Goal: Information Seeking & Learning: Learn about a topic

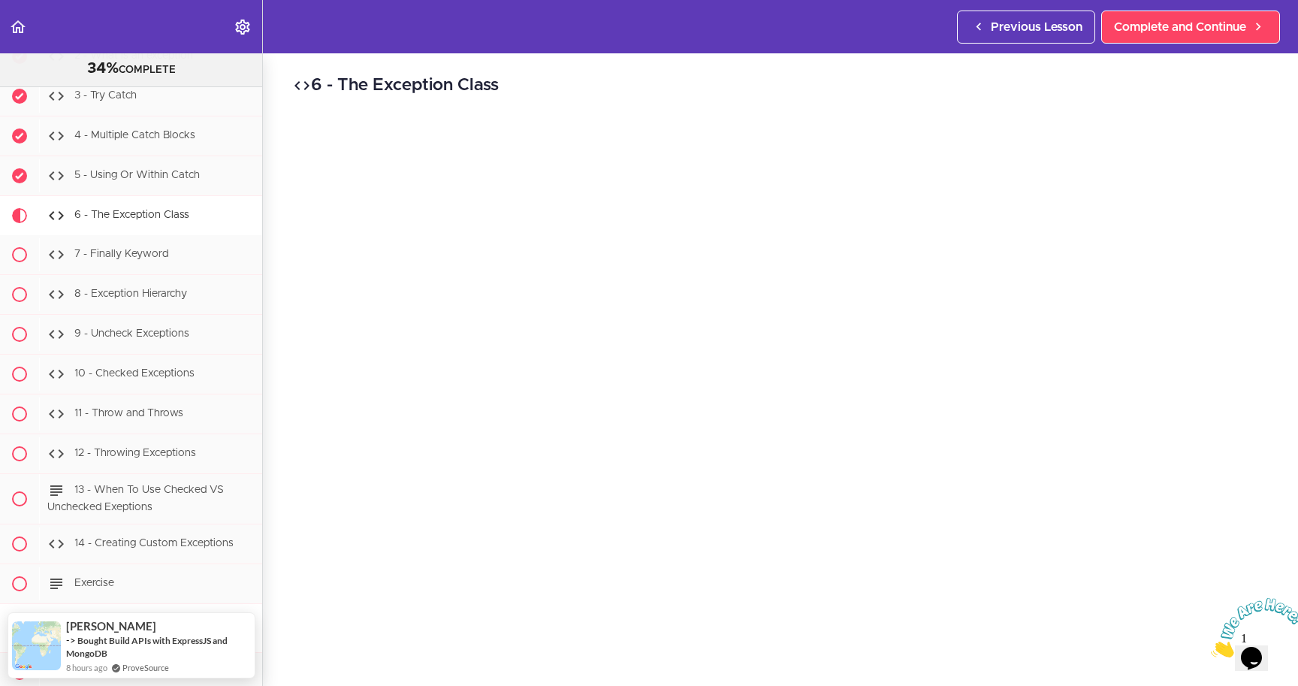
scroll to position [6005, 0]
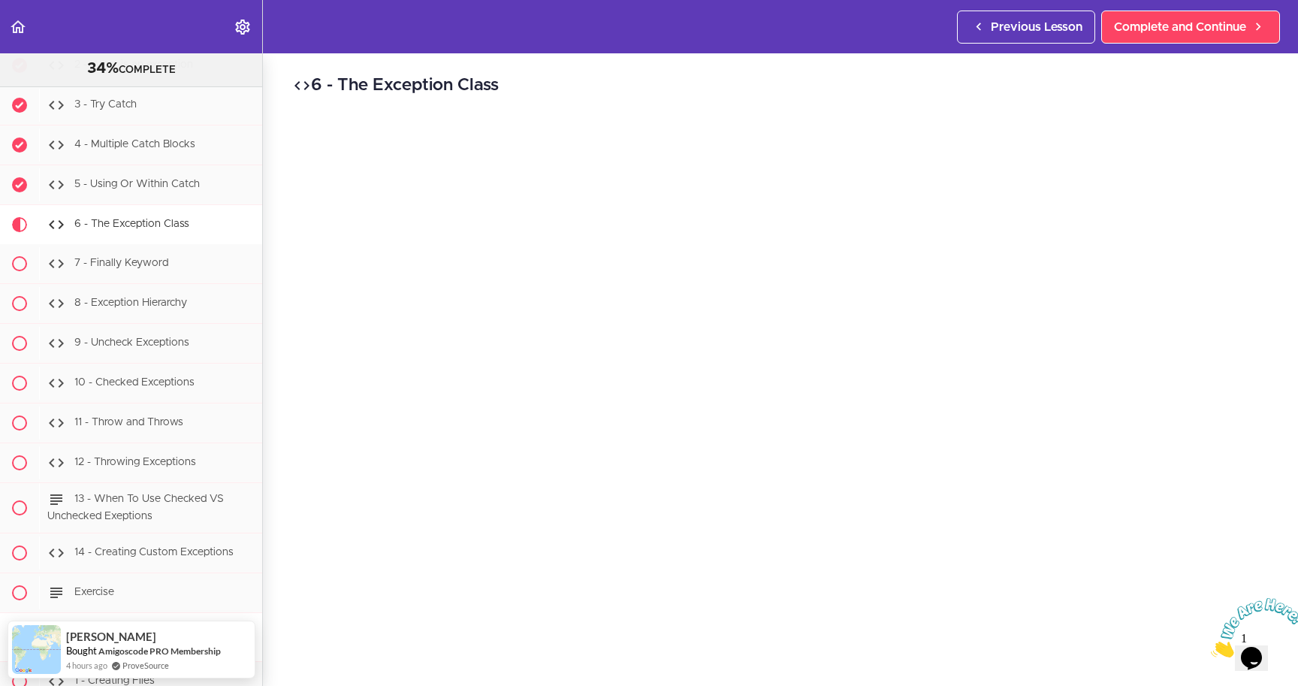
click at [1211, 647] on icon "Close" at bounding box center [1211, 653] width 0 height 13
click at [712, 83] on h2 "6 - The Exception Class" at bounding box center [780, 86] width 975 height 26
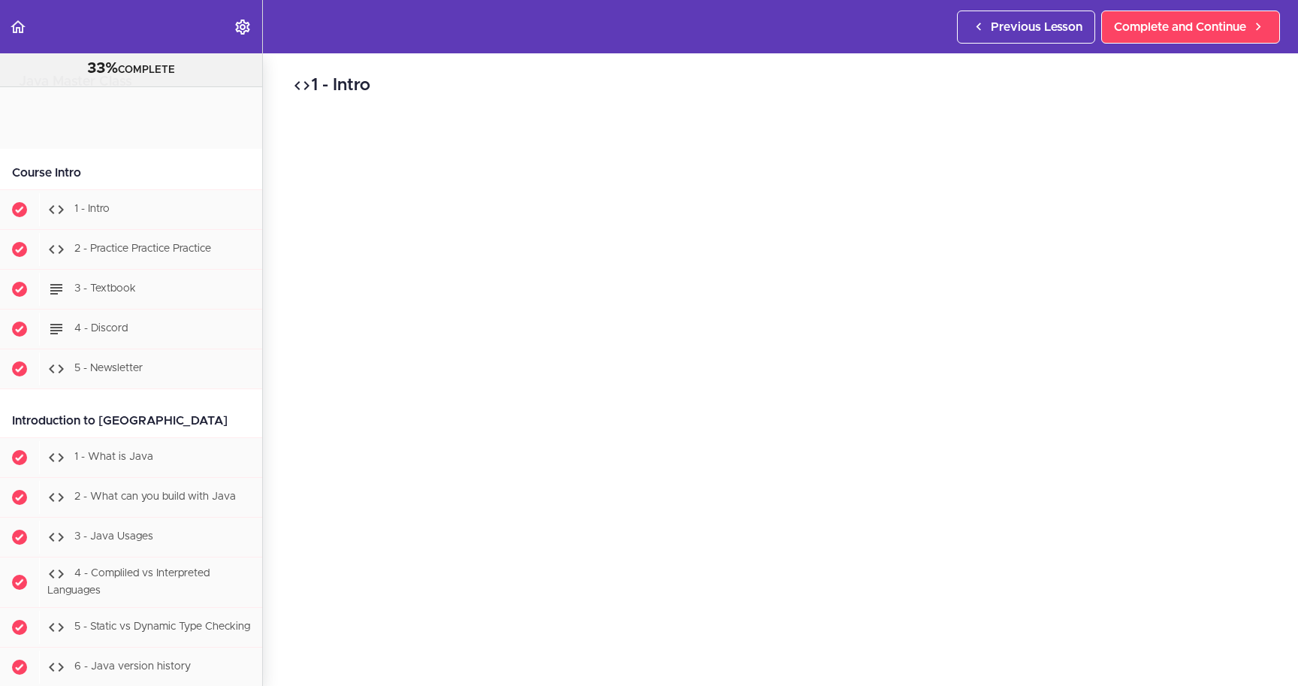
scroll to position [5791, 0]
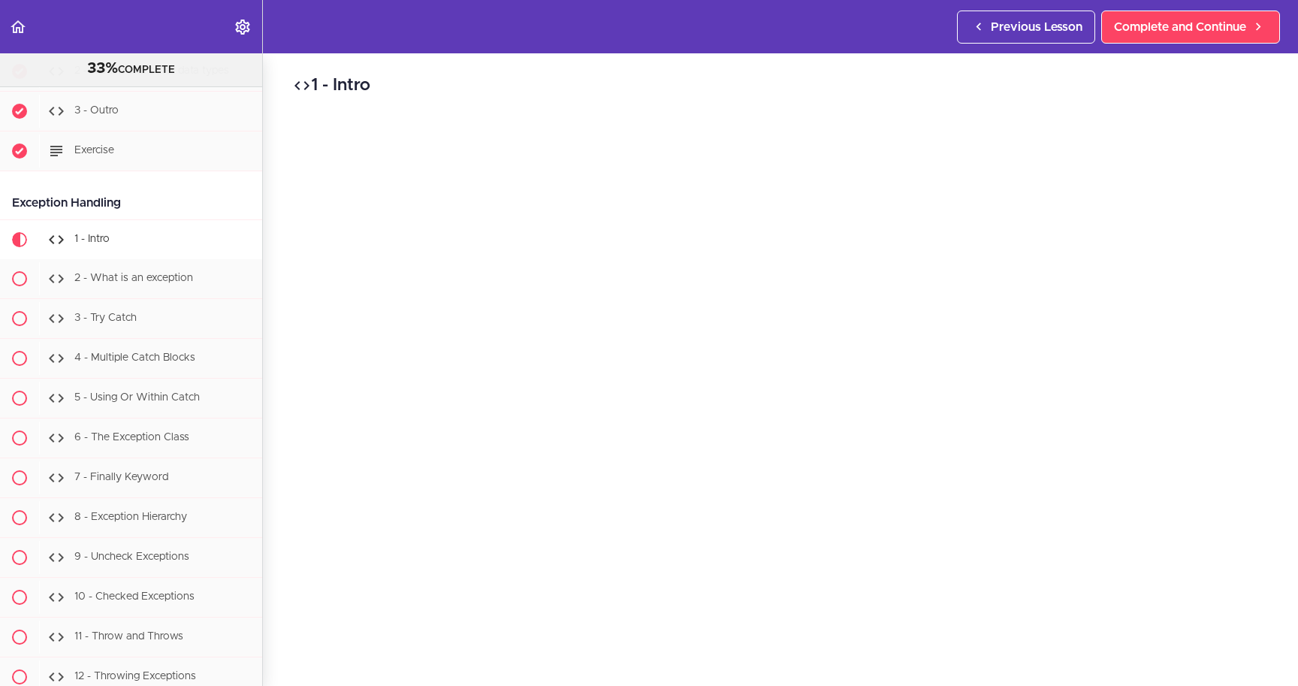
click at [667, 77] on h2 "1 - Intro" at bounding box center [780, 86] width 975 height 26
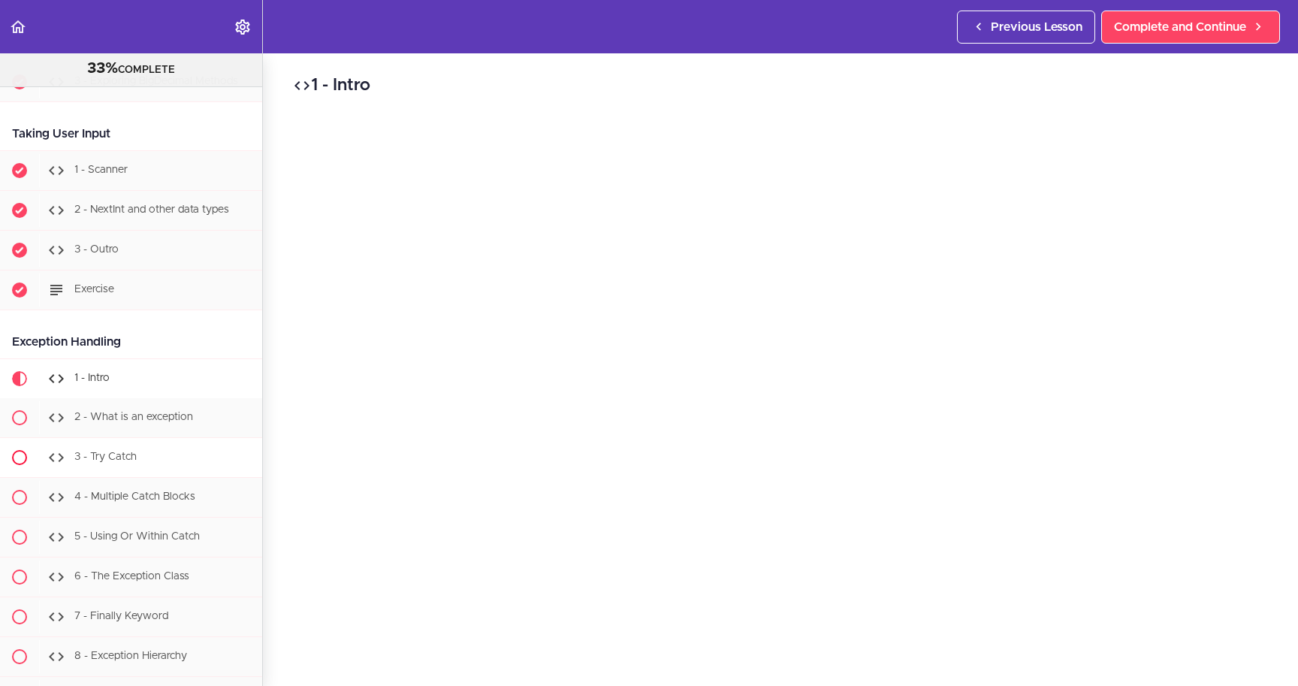
scroll to position [5605, 0]
